Goal: Task Accomplishment & Management: Complete application form

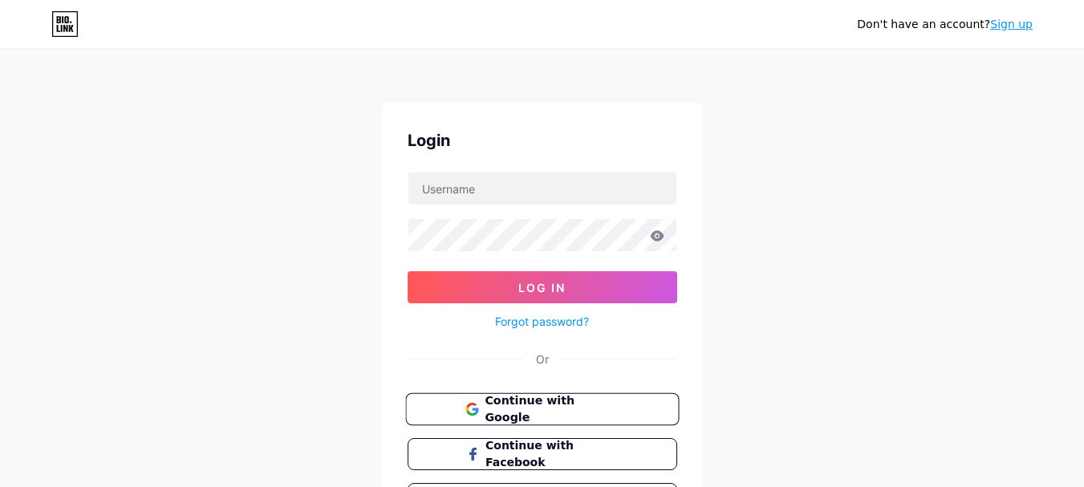
click at [621, 405] on button "Continue with Google" at bounding box center [542, 409] width 274 height 33
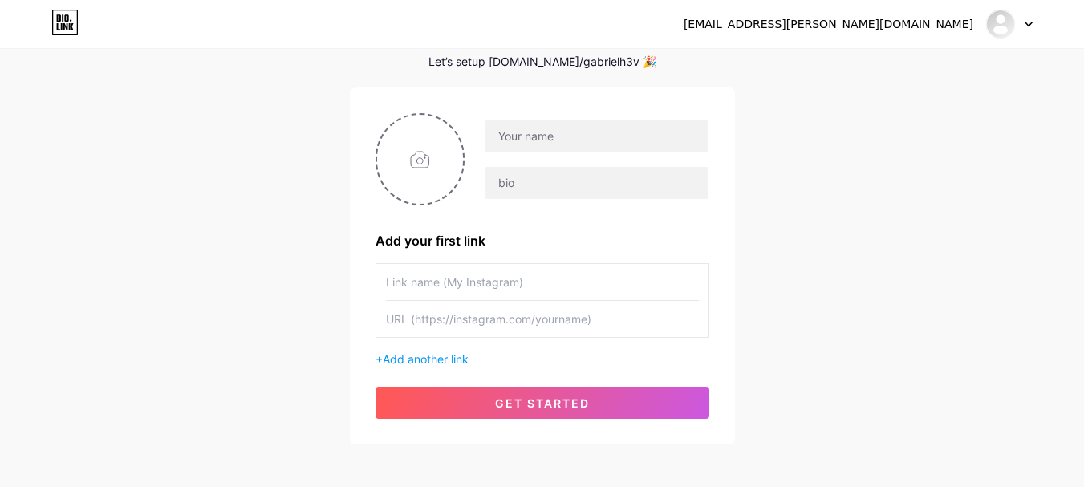
scroll to position [149, 0]
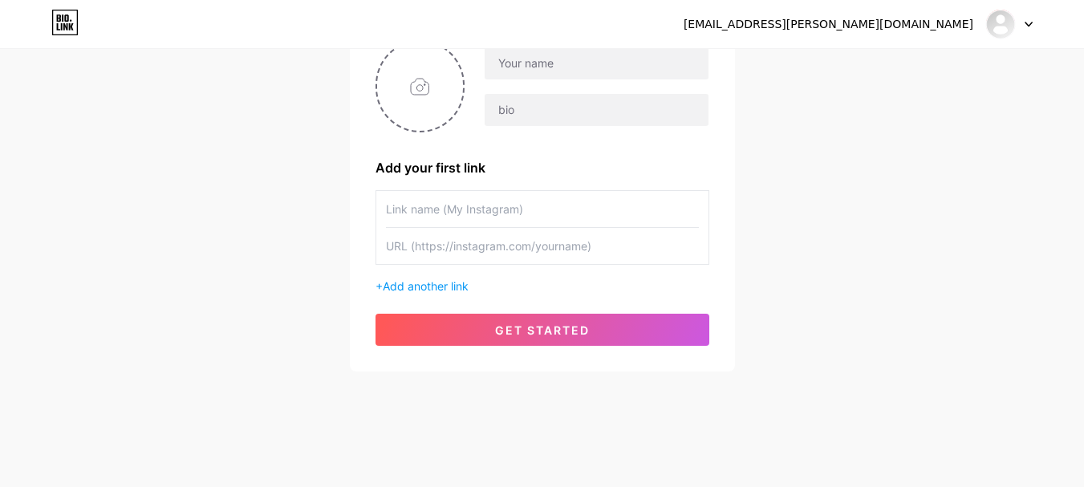
click at [616, 247] on input "text" at bounding box center [542, 246] width 313 height 36
paste input "https://bio.link"
type input "https://bio.link"
drag, startPoint x: 475, startPoint y: 245, endPoint x: 253, endPoint y: 253, distance: 222.3
click at [253, 253] on div "contato.heitner@gmail.com Dashboard Logout Setup your page Let’s setup bio.link…" at bounding box center [542, 137] width 1084 height 572
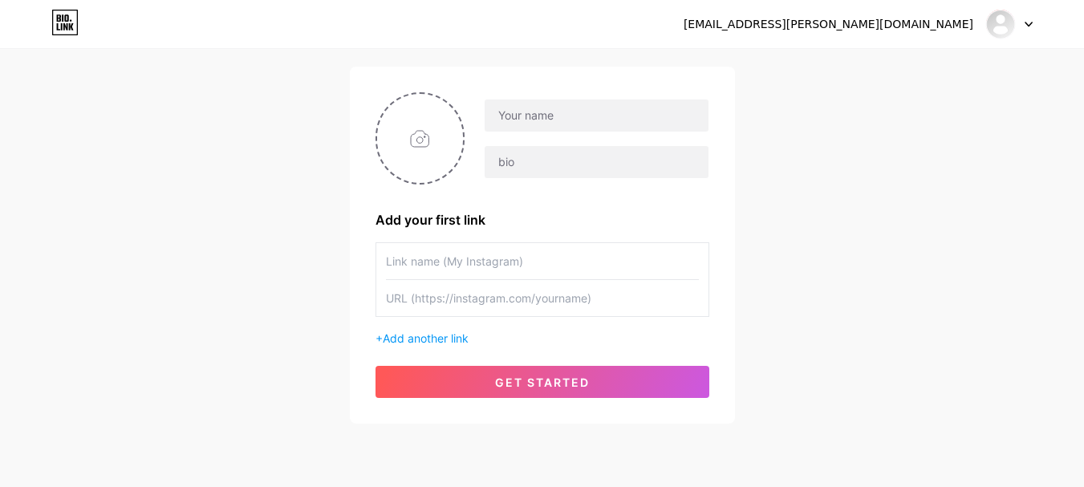
scroll to position [69, 0]
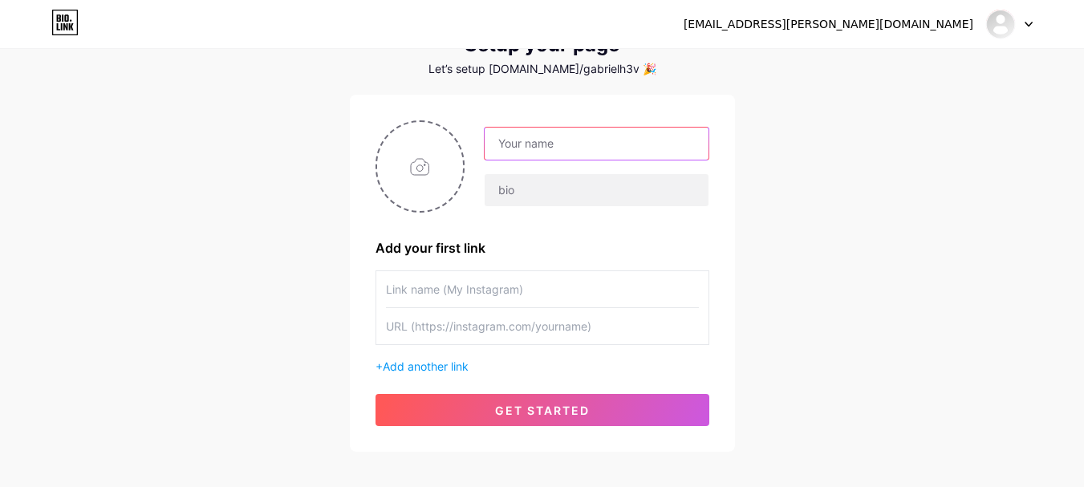
click at [553, 145] on input "text" at bounding box center [596, 144] width 223 height 32
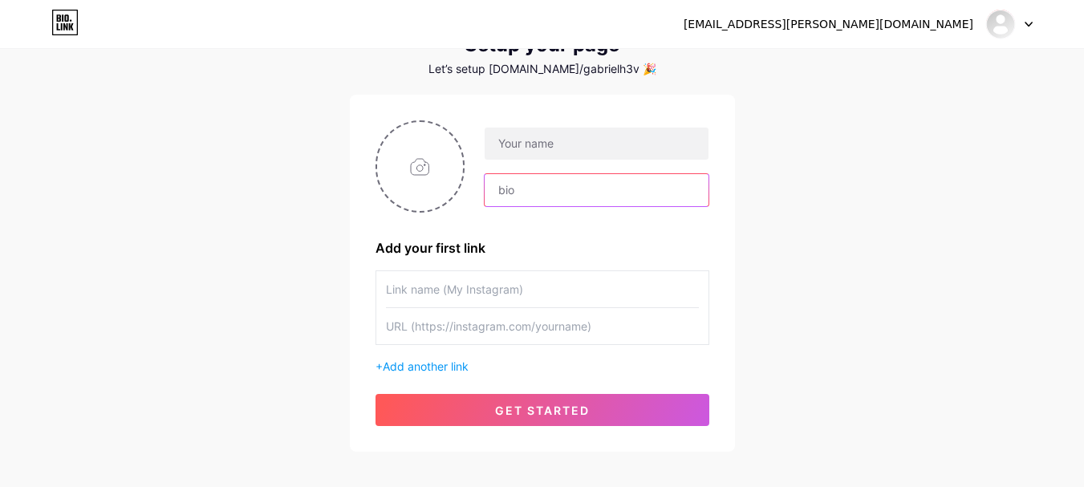
click at [496, 190] on input "text" at bounding box center [596, 190] width 223 height 32
click at [886, 269] on div "contato.heitner@gmail.com Dashboard Logout Setup your page Let’s setup bio.link…" at bounding box center [542, 217] width 1084 height 572
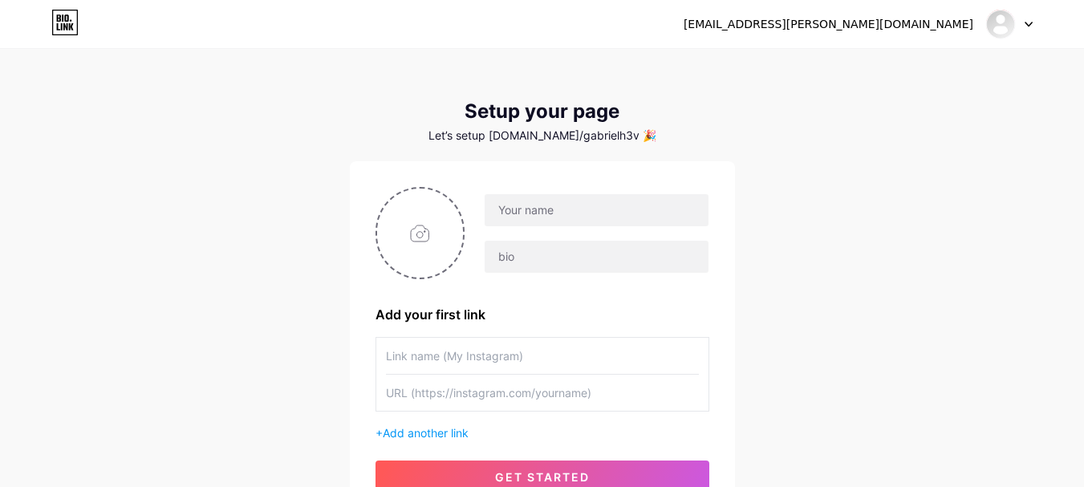
scroll to position [0, 0]
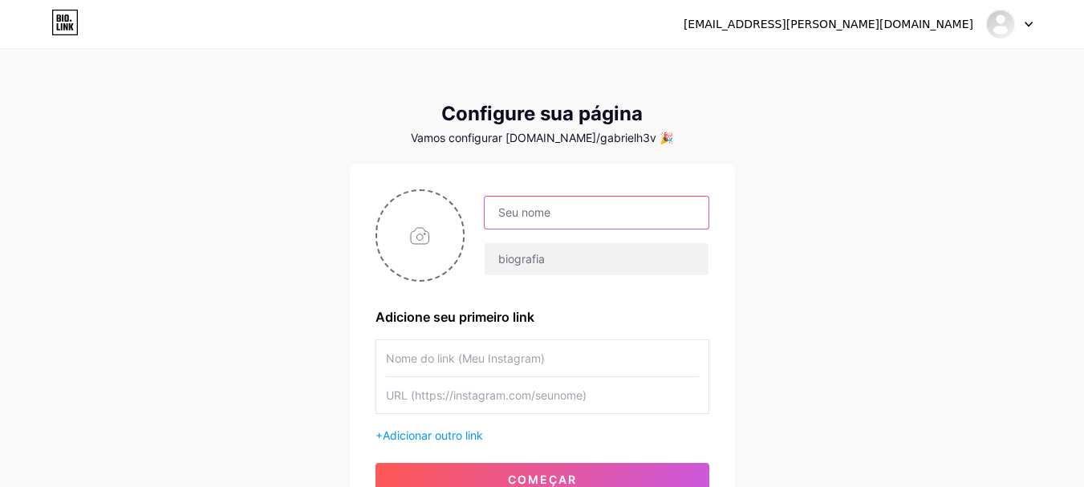
click at [587, 217] on input "text" at bounding box center [596, 213] width 223 height 32
click at [491, 282] on div "Adicione seu primeiro link + Adicionar outro link começar" at bounding box center [542, 342] width 334 height 306
click at [940, 33] on div "contato.heitner@gmail.com" at bounding box center [857, 24] width 349 height 29
drag, startPoint x: 539, startPoint y: 221, endPoint x: 539, endPoint y: 249, distance: 28.1
click at [539, 221] on input "text" at bounding box center [596, 213] width 223 height 32
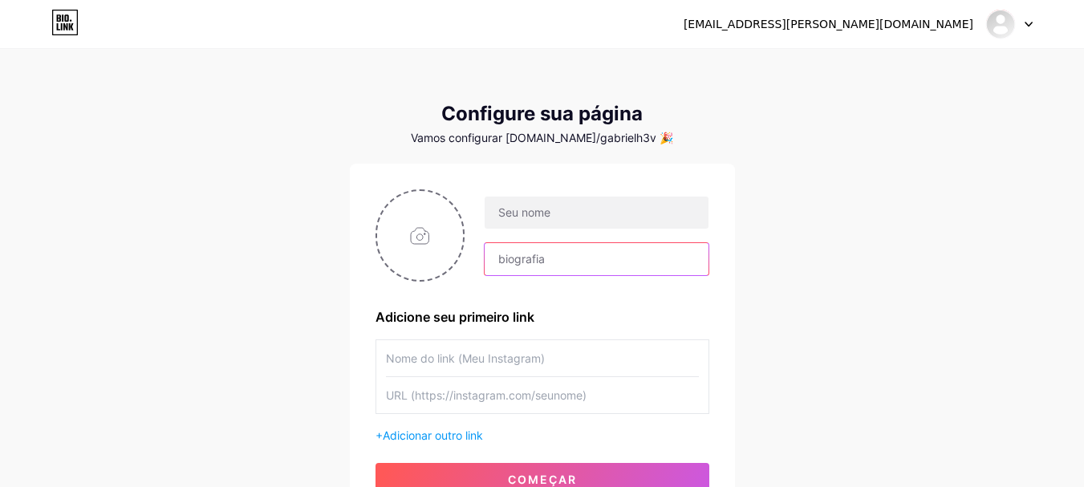
click at [542, 269] on input "text" at bounding box center [596, 259] width 223 height 32
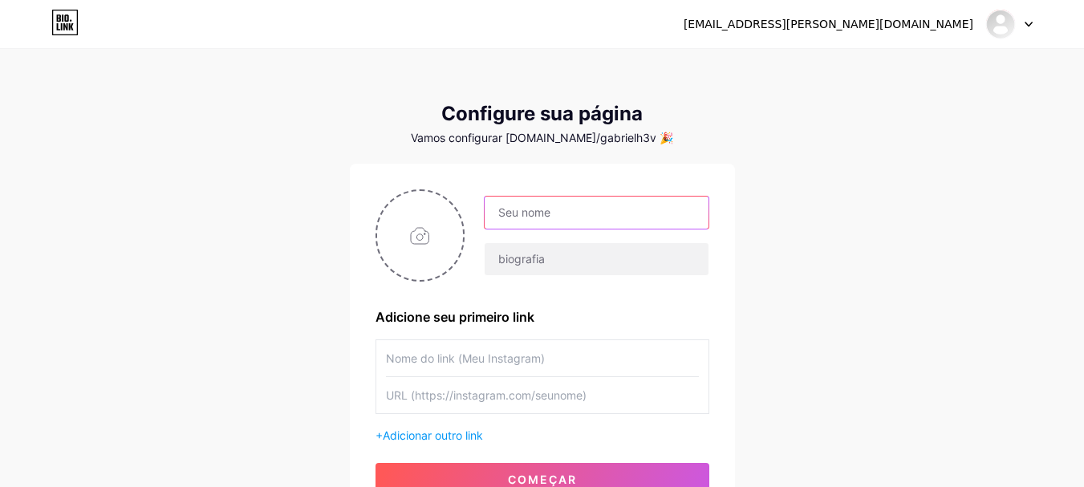
click at [542, 207] on input "text" at bounding box center [596, 213] width 223 height 32
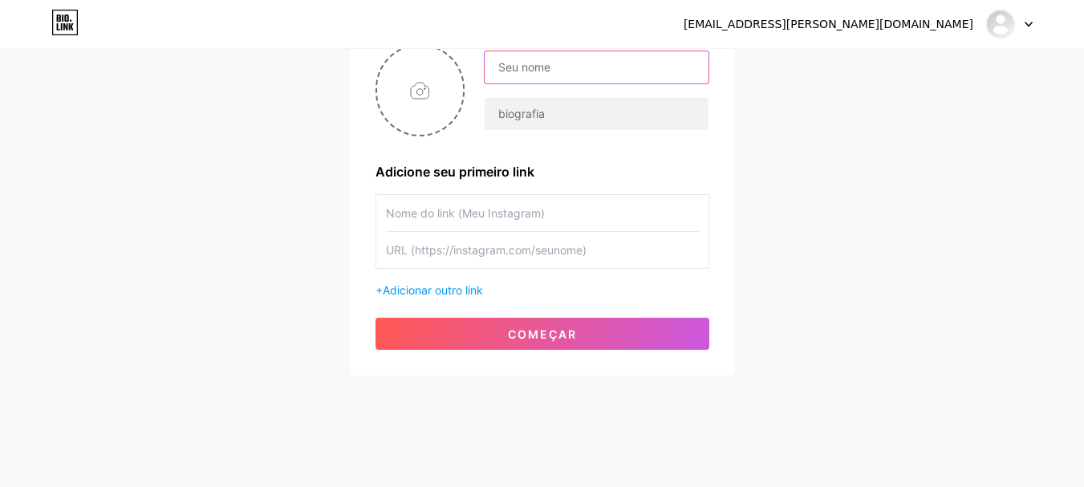
scroll to position [149, 0]
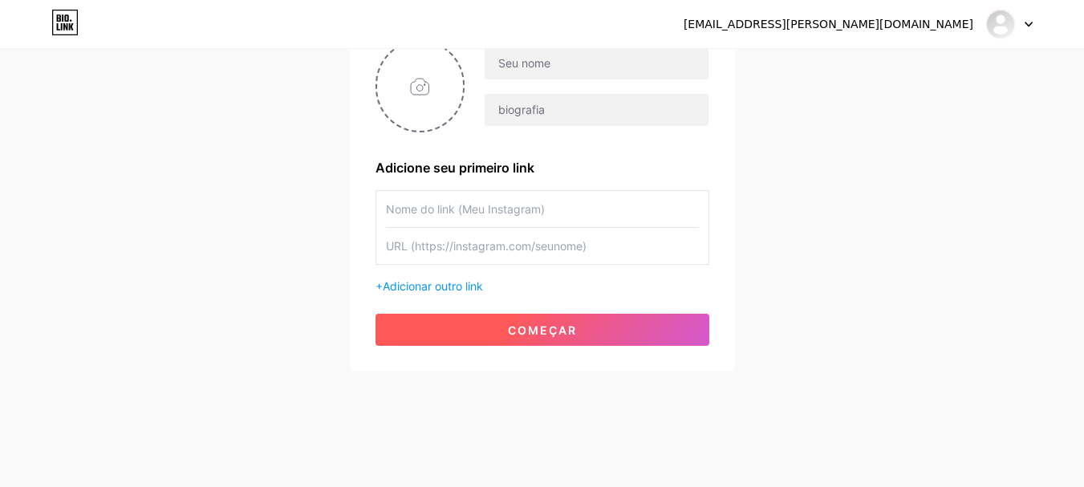
click at [504, 330] on button "começar" at bounding box center [542, 330] width 334 height 32
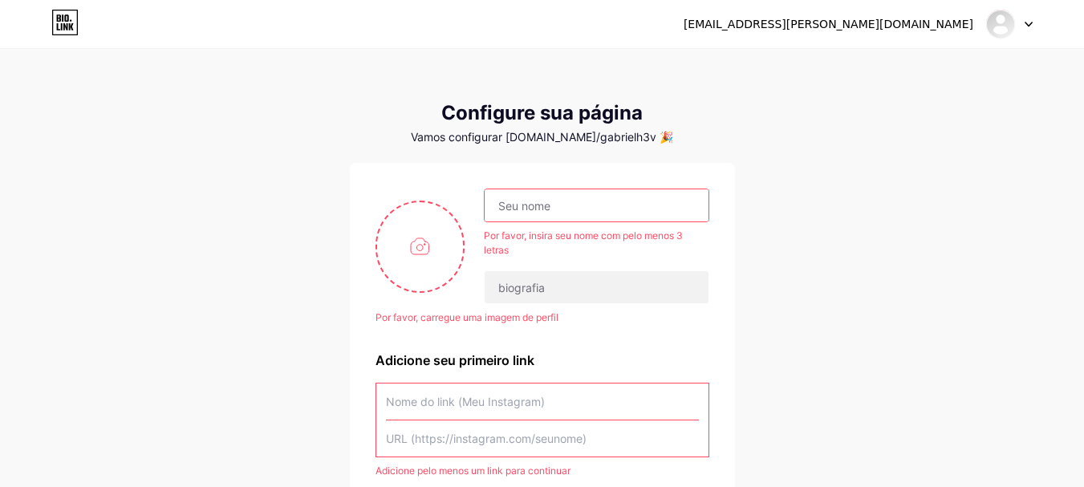
scroll to position [0, 0]
